Goal: Task Accomplishment & Management: Use online tool/utility

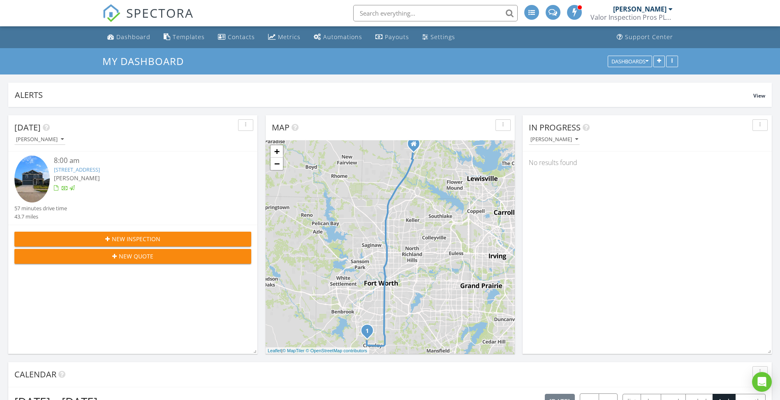
scroll to position [762, 793]
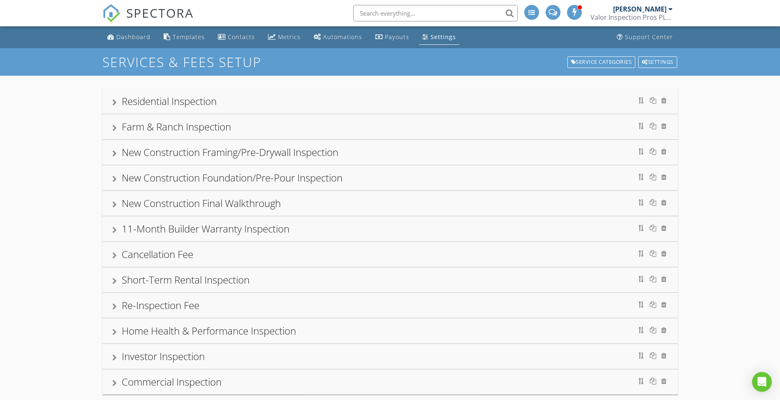
click at [112, 98] on div "Residential Inspection" at bounding box center [390, 101] width 556 height 15
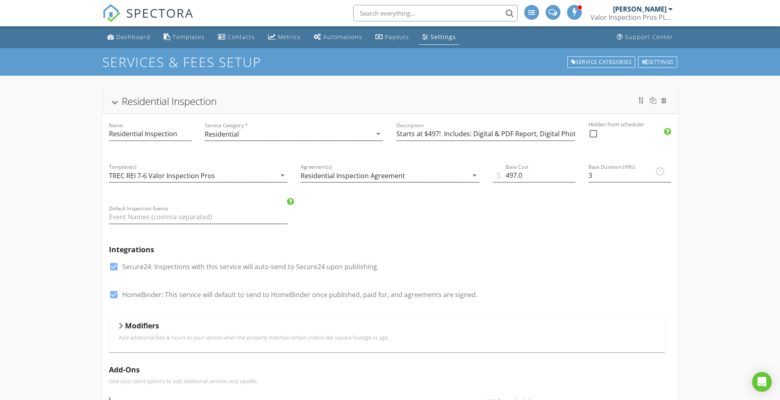
click at [121, 99] on div "Residential Inspection" at bounding box center [390, 101] width 556 height 15
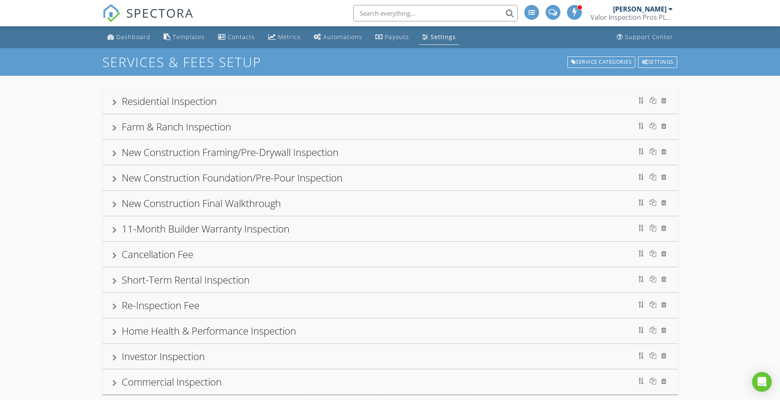
click at [116, 130] on div at bounding box center [114, 128] width 5 height 7
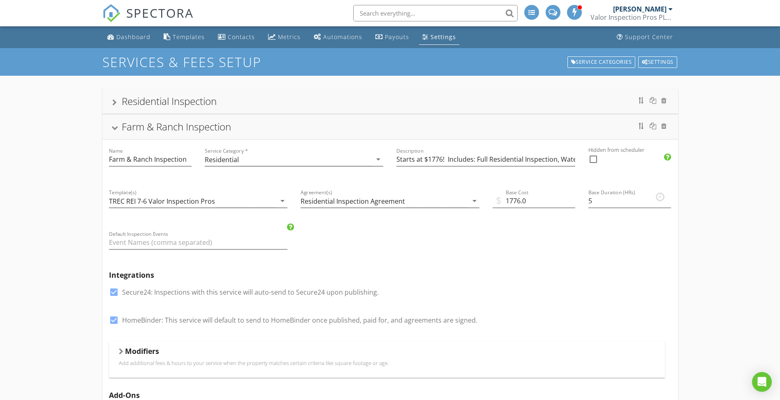
click at [116, 126] on div at bounding box center [114, 128] width 7 height 5
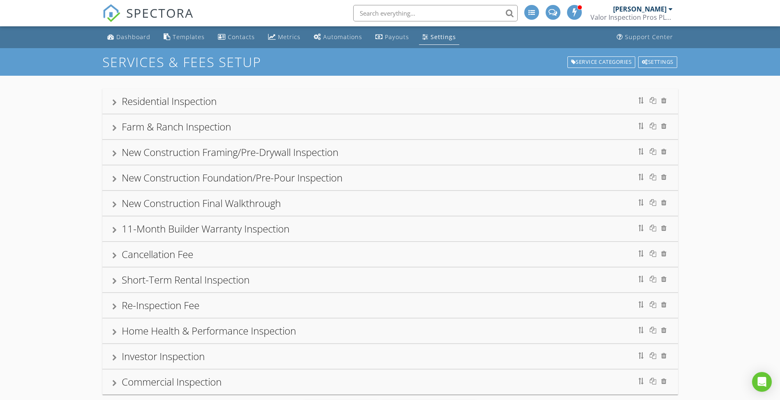
click at [107, 153] on div "New Construction Framing/Pre-Drywall Inspection" at bounding box center [390, 152] width 576 height 25
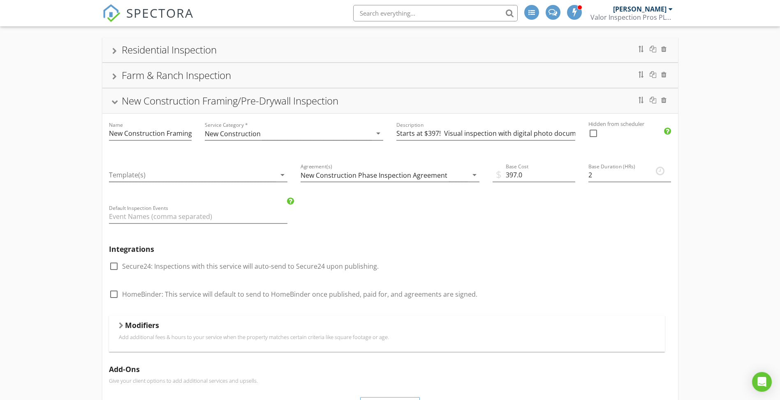
scroll to position [49, 0]
click at [119, 102] on div "New Construction Framing/Pre-Drywall Inspection" at bounding box center [390, 102] width 556 height 15
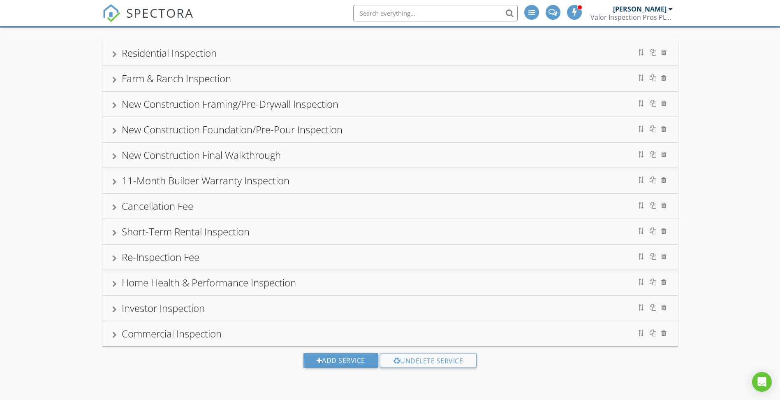
scroll to position [48, 0]
click at [116, 155] on div at bounding box center [114, 156] width 5 height 7
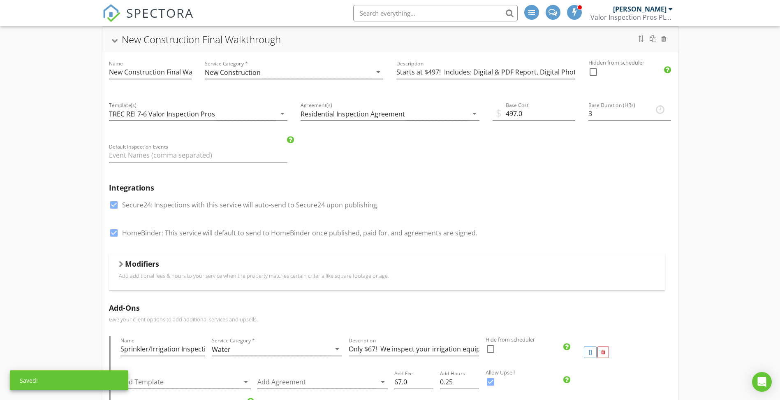
scroll to position [164, 0]
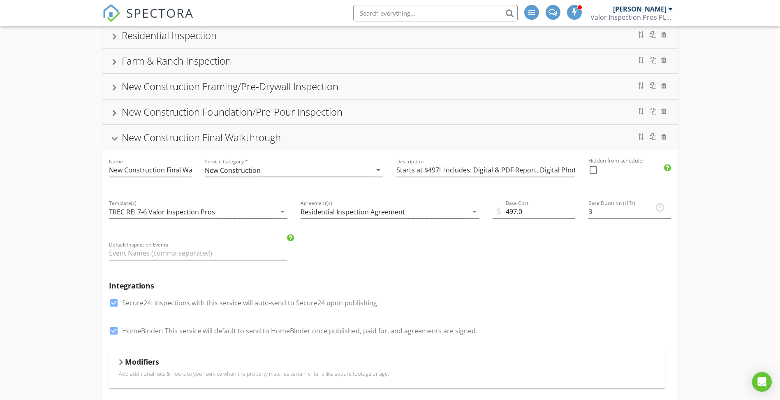
click at [112, 136] on div "New Construction Final Walkthrough" at bounding box center [390, 137] width 556 height 15
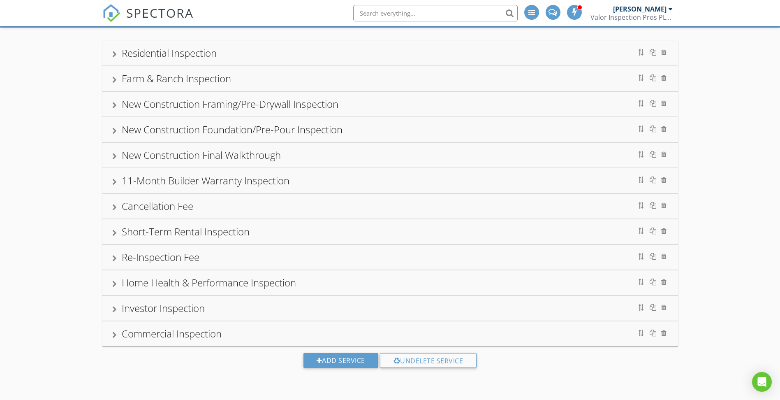
scroll to position [48, 0]
drag, startPoint x: 116, startPoint y: 181, endPoint x: 88, endPoint y: 206, distance: 37.6
click at [117, 181] on div "11-Month Builder Warranty Inspection" at bounding box center [390, 180] width 556 height 15
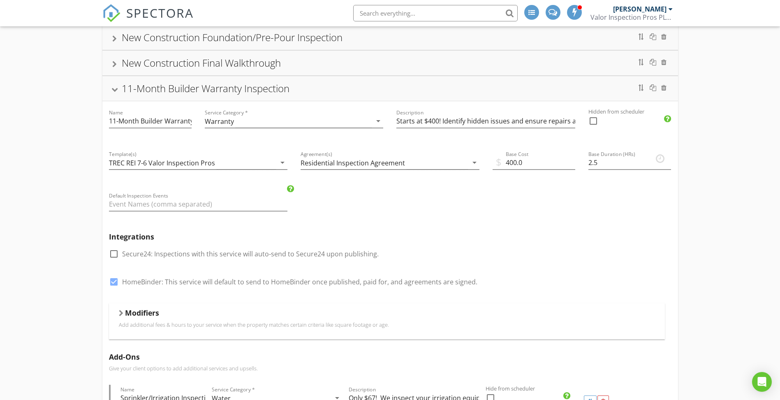
scroll to position [141, 0]
click at [112, 280] on div at bounding box center [114, 281] width 14 height 14
checkbox input "false"
click at [114, 89] on div at bounding box center [114, 89] width 7 height 5
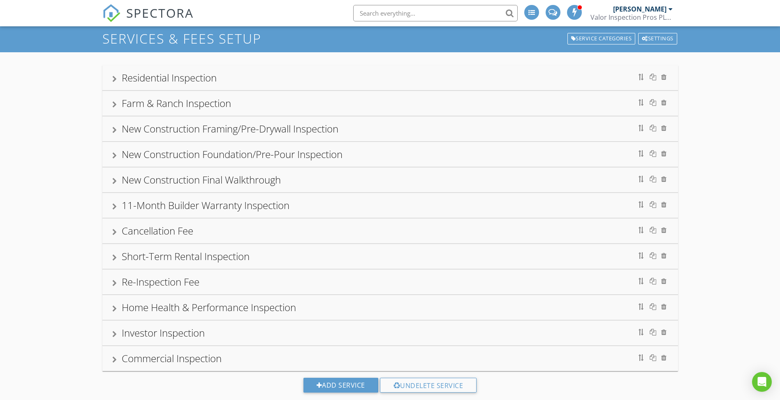
scroll to position [48, 0]
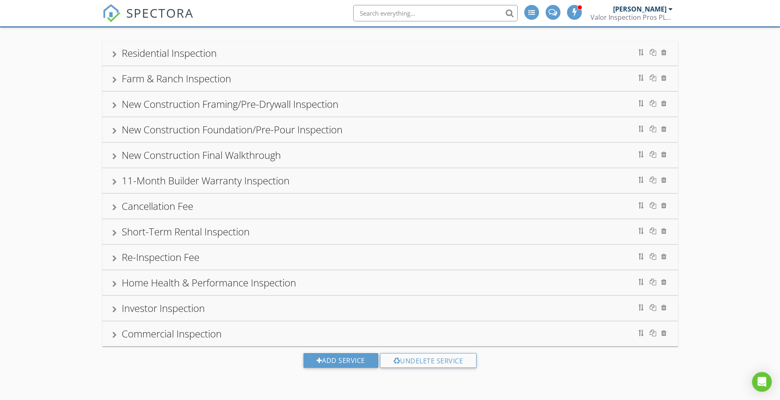
click at [114, 329] on div "Commercial Inspection" at bounding box center [390, 333] width 556 height 15
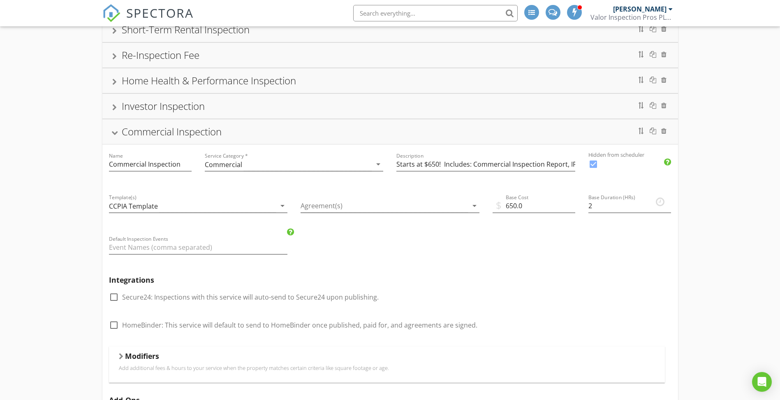
scroll to position [252, 0]
click at [115, 128] on div "Commercial Inspection" at bounding box center [390, 130] width 556 height 15
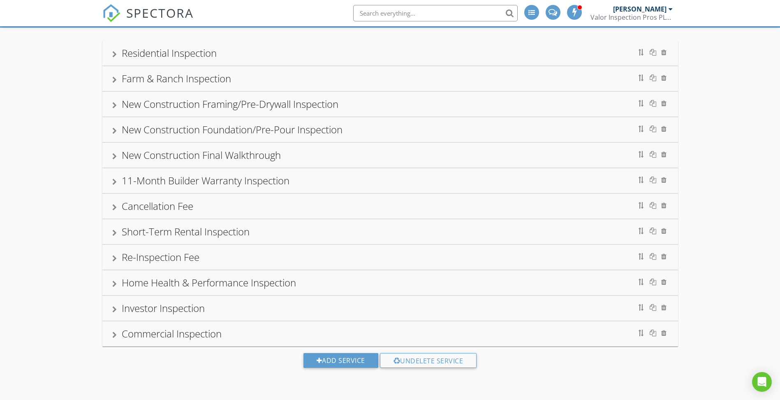
scroll to position [48, 0]
